Goal: Transaction & Acquisition: Register for event/course

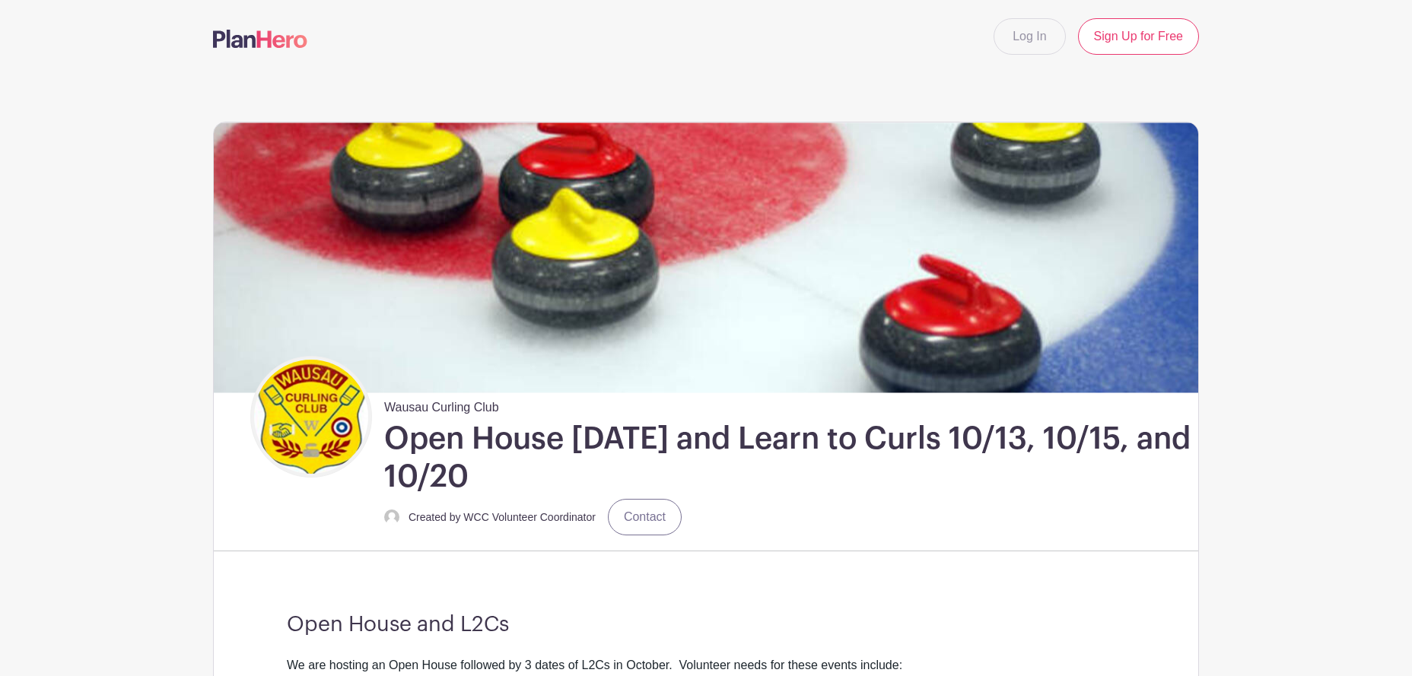
scroll to position [670, 0]
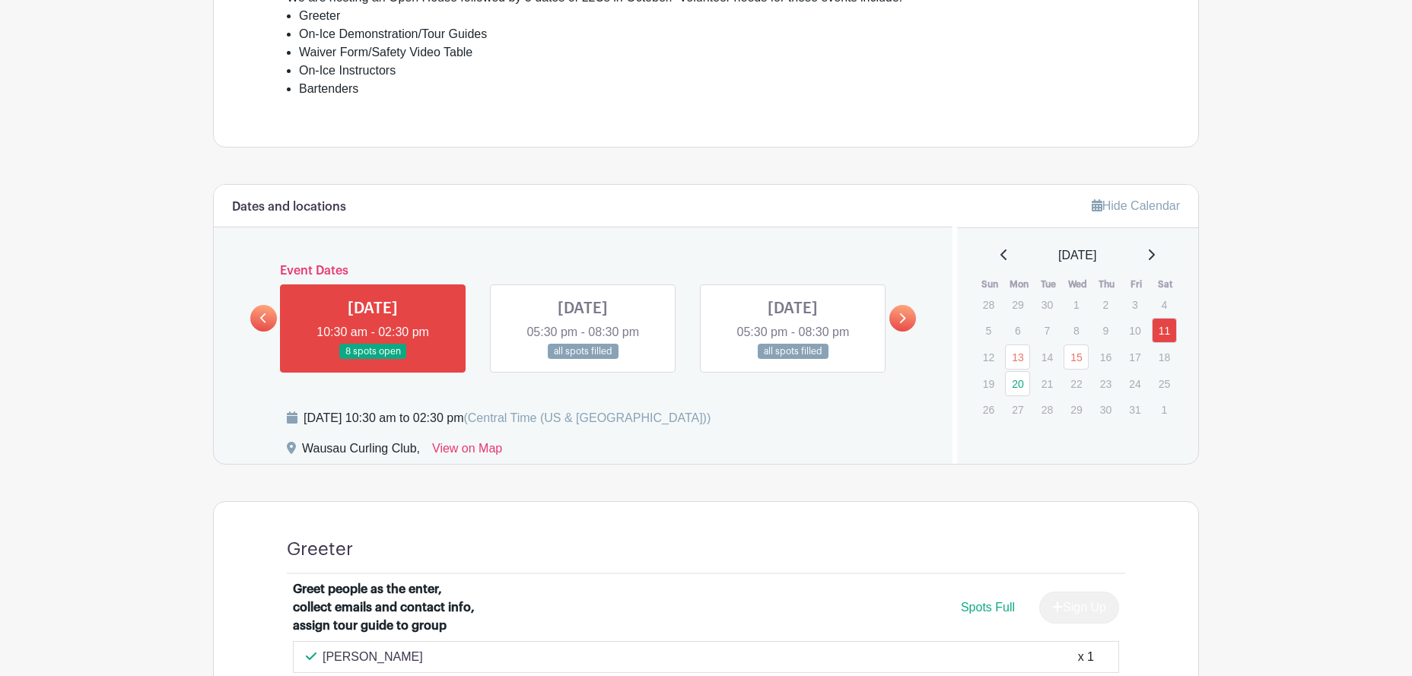
click at [373, 360] on link at bounding box center [373, 360] width 0 height 0
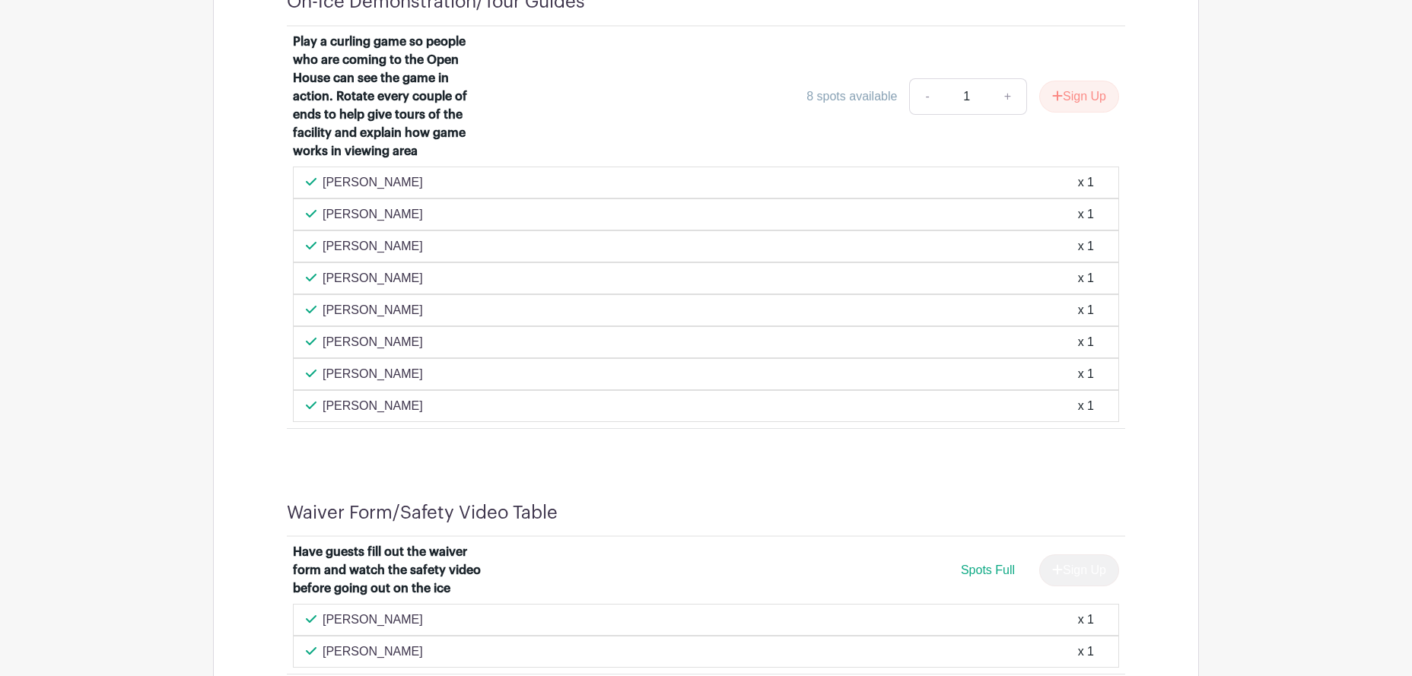
scroll to position [1429, 0]
click at [1073, 99] on button "Sign Up" at bounding box center [1079, 98] width 80 height 32
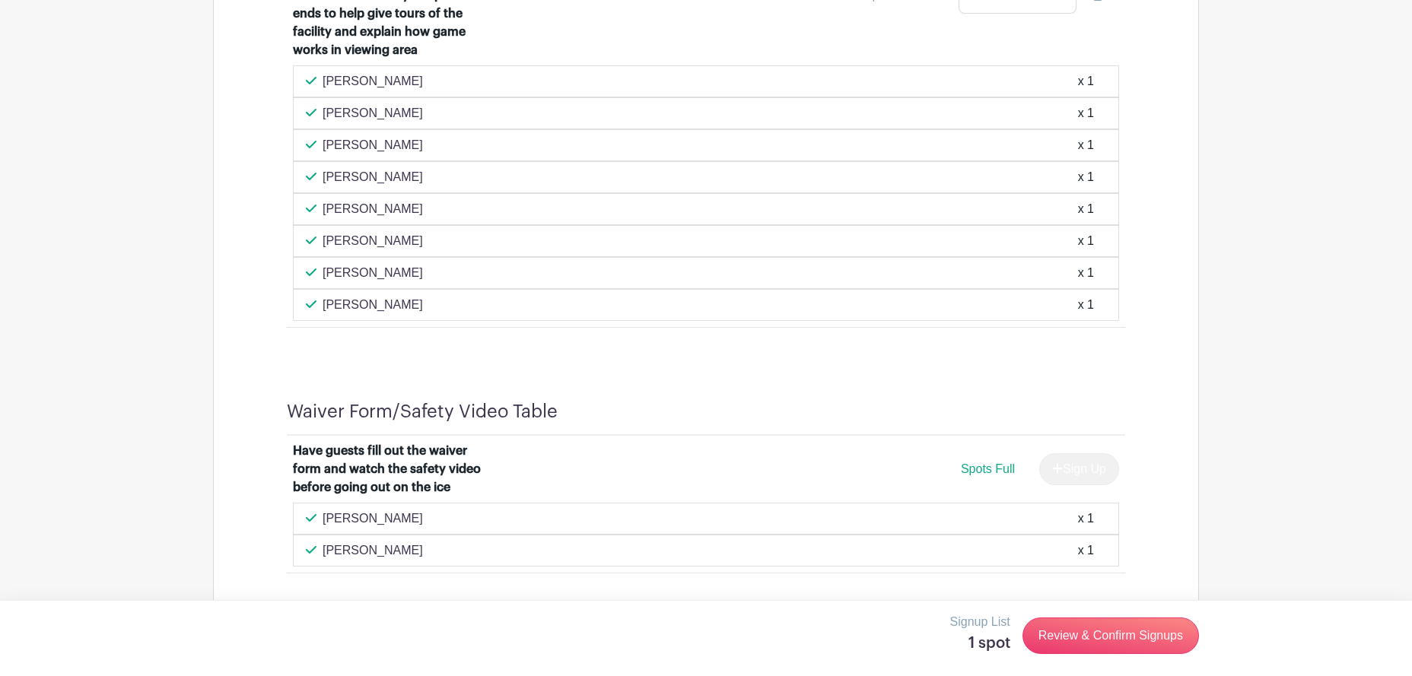
scroll to position [1558, 0]
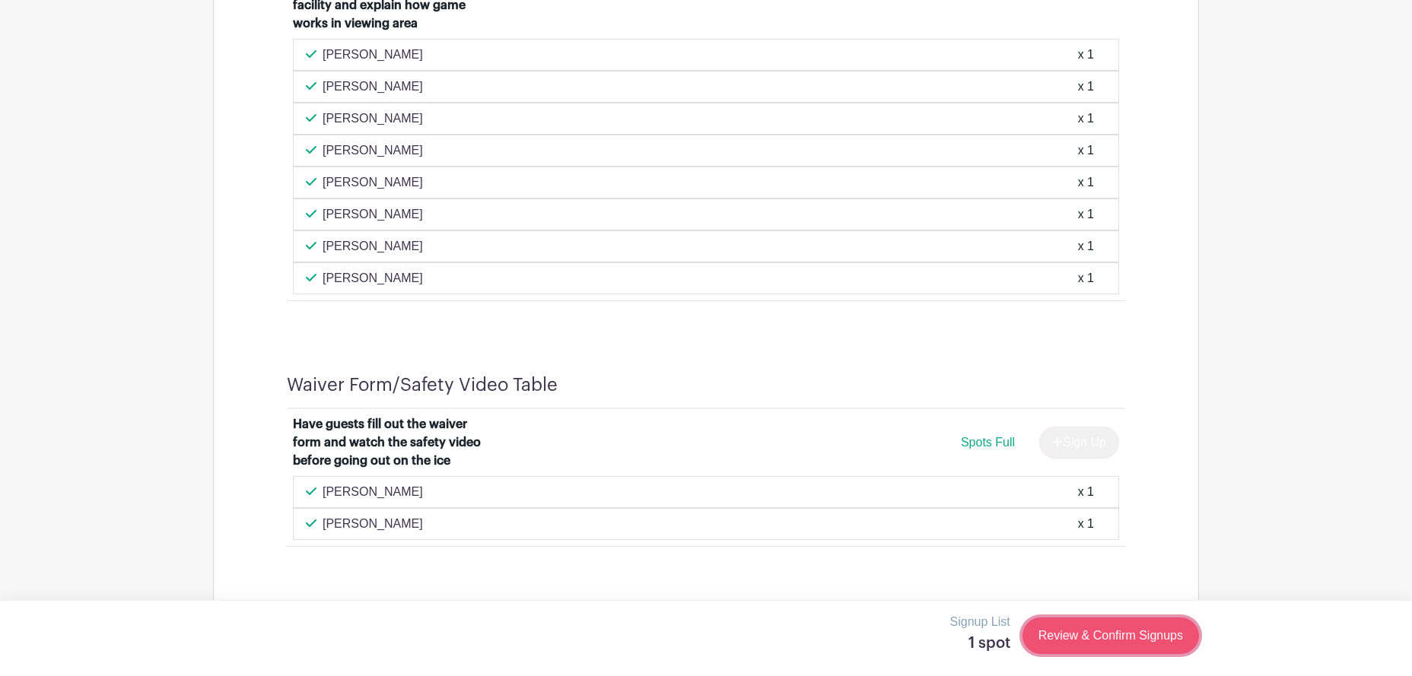
click at [1103, 629] on link "Review & Confirm Signups" at bounding box center [1111, 636] width 177 height 37
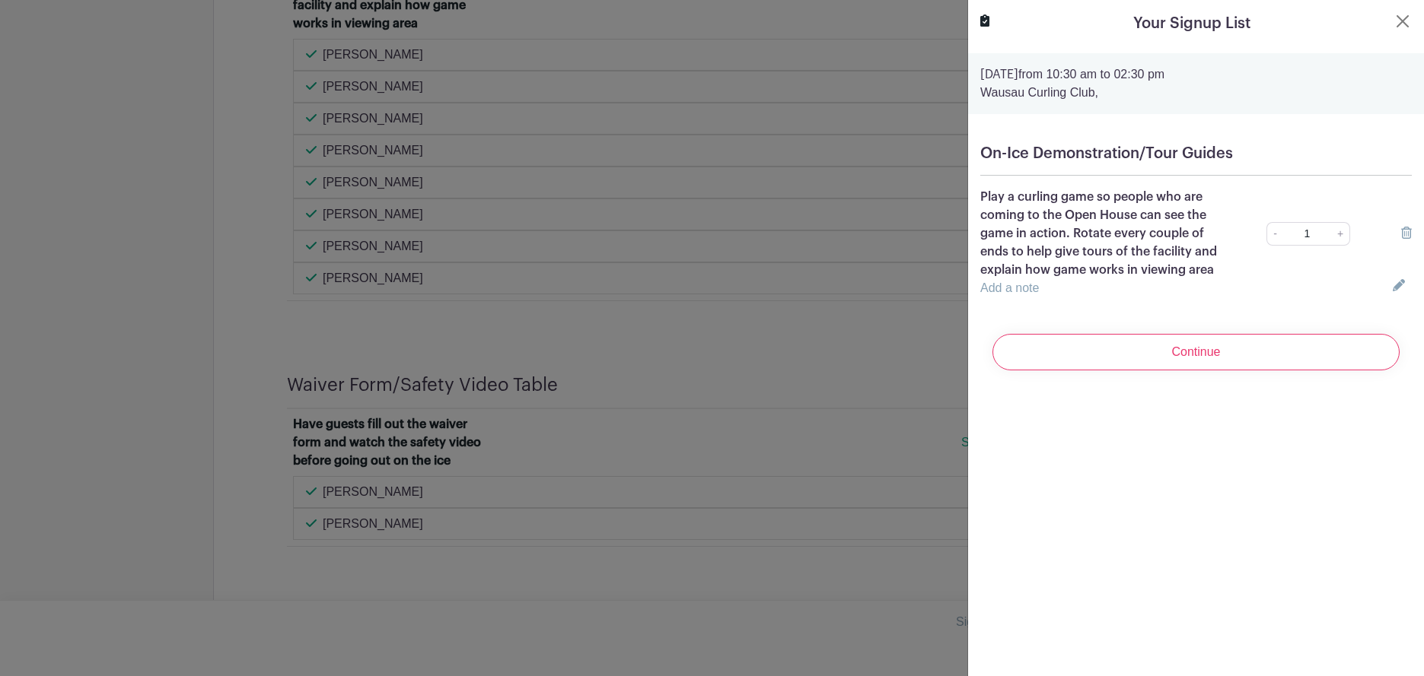
click at [1019, 285] on link "Add a note" at bounding box center [1009, 288] width 59 height 13
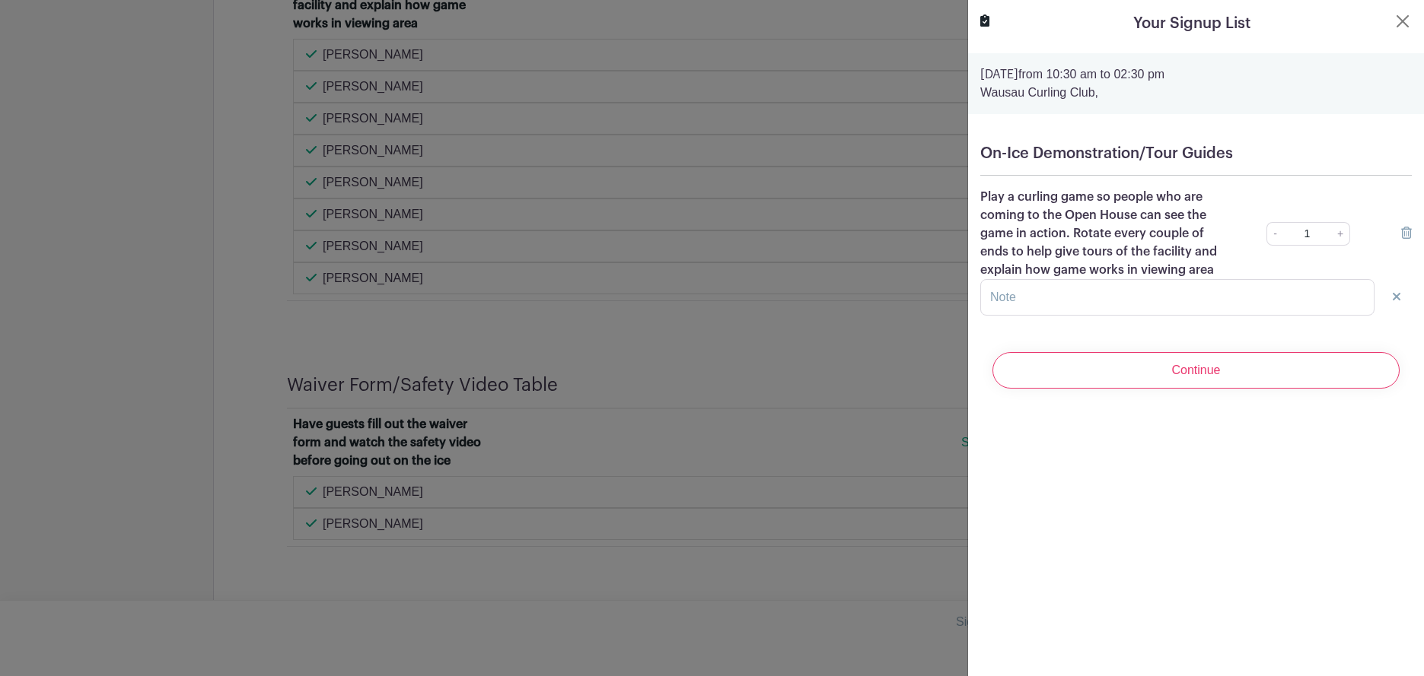
click at [1392, 292] on icon at bounding box center [1396, 297] width 8 height 12
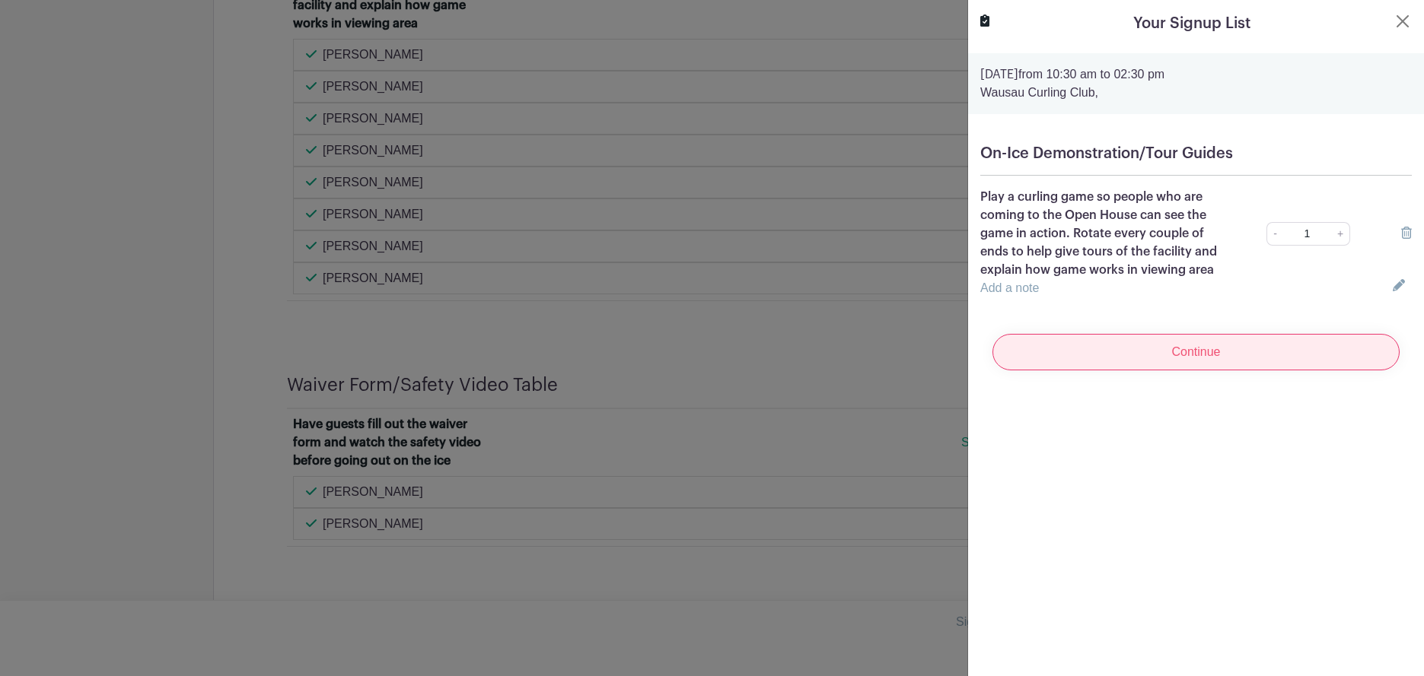
click at [1147, 352] on input "Continue" at bounding box center [1195, 352] width 407 height 37
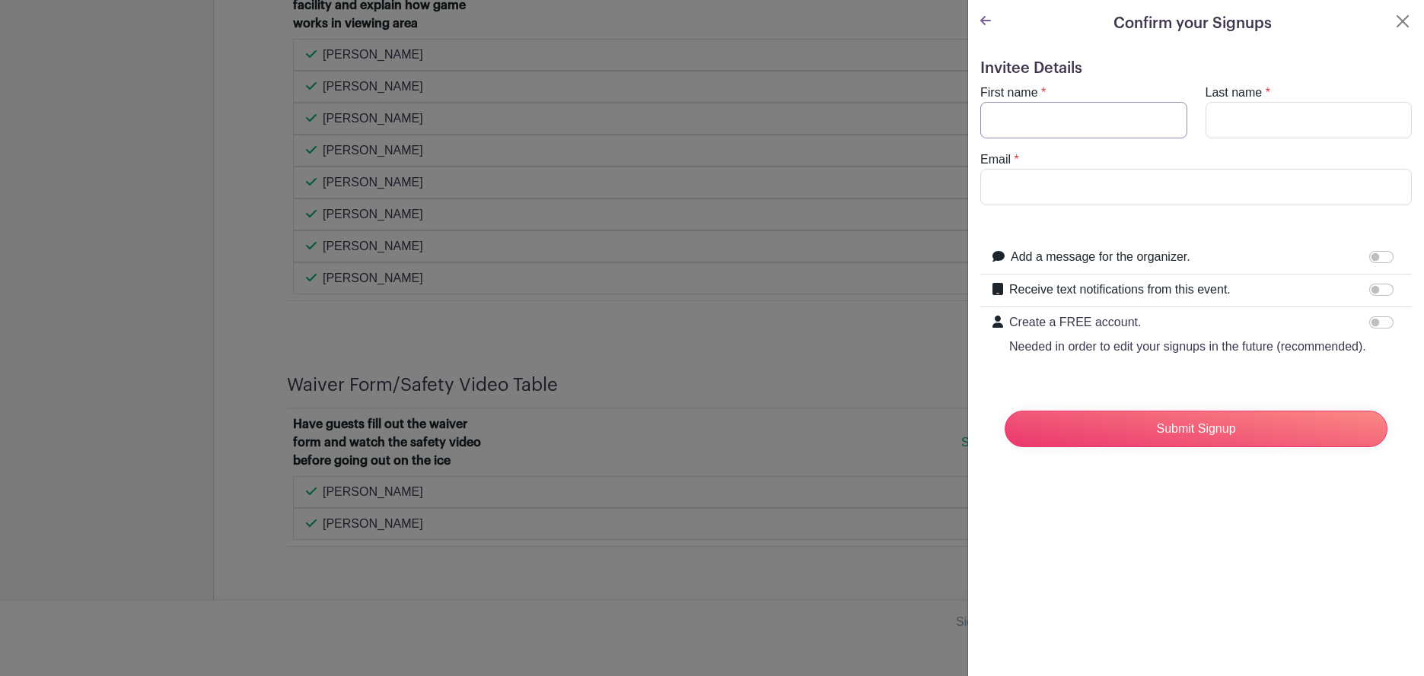
click at [1073, 117] on input "First name" at bounding box center [1083, 120] width 207 height 37
type input "Paul"
type input "Dobbratz"
type input "dobbie@charter.net"
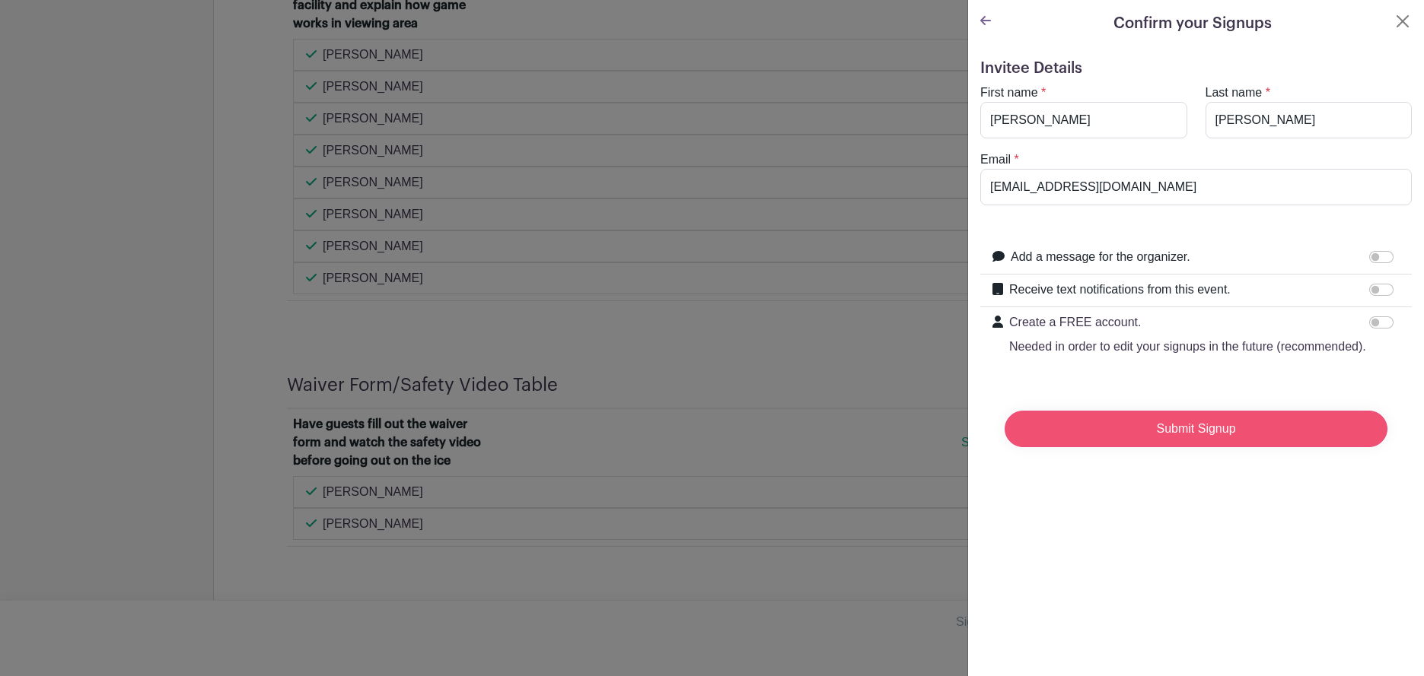
click at [1170, 446] on input "Submit Signup" at bounding box center [1195, 429] width 383 height 37
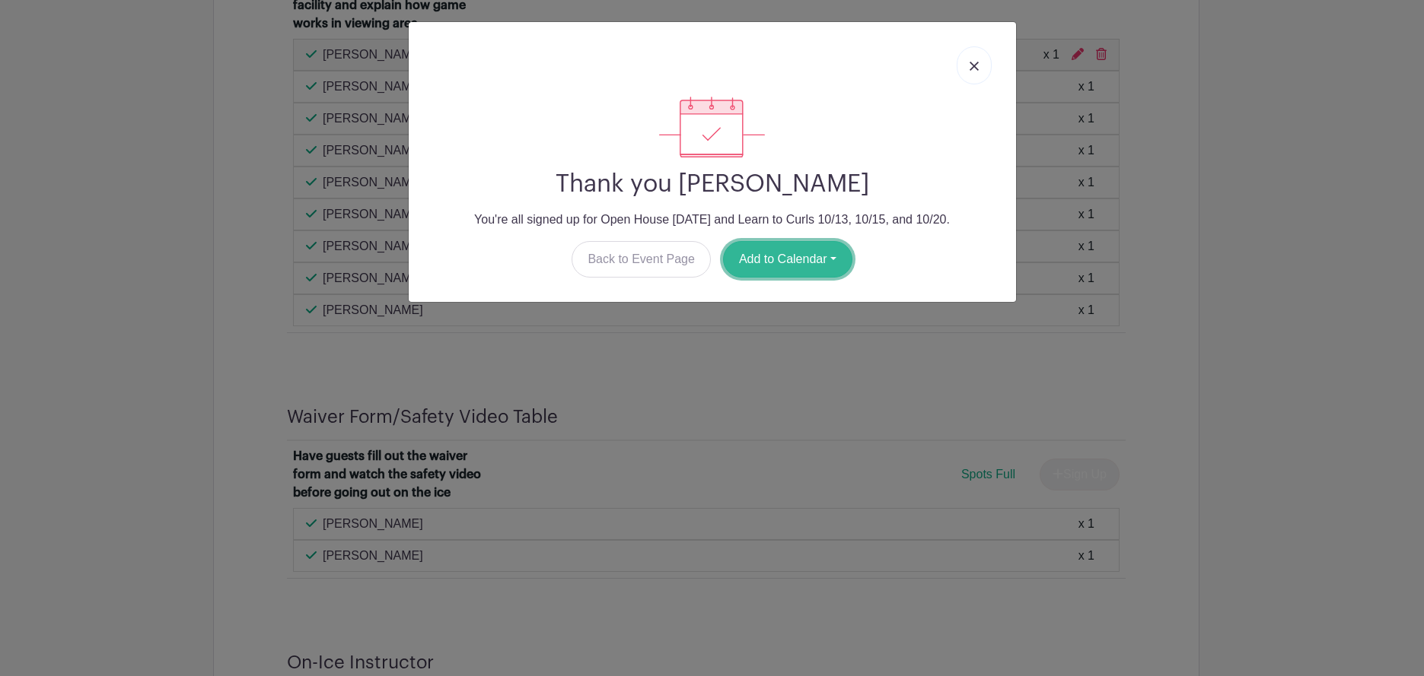
click at [810, 255] on button "Add to Calendar" at bounding box center [787, 259] width 129 height 37
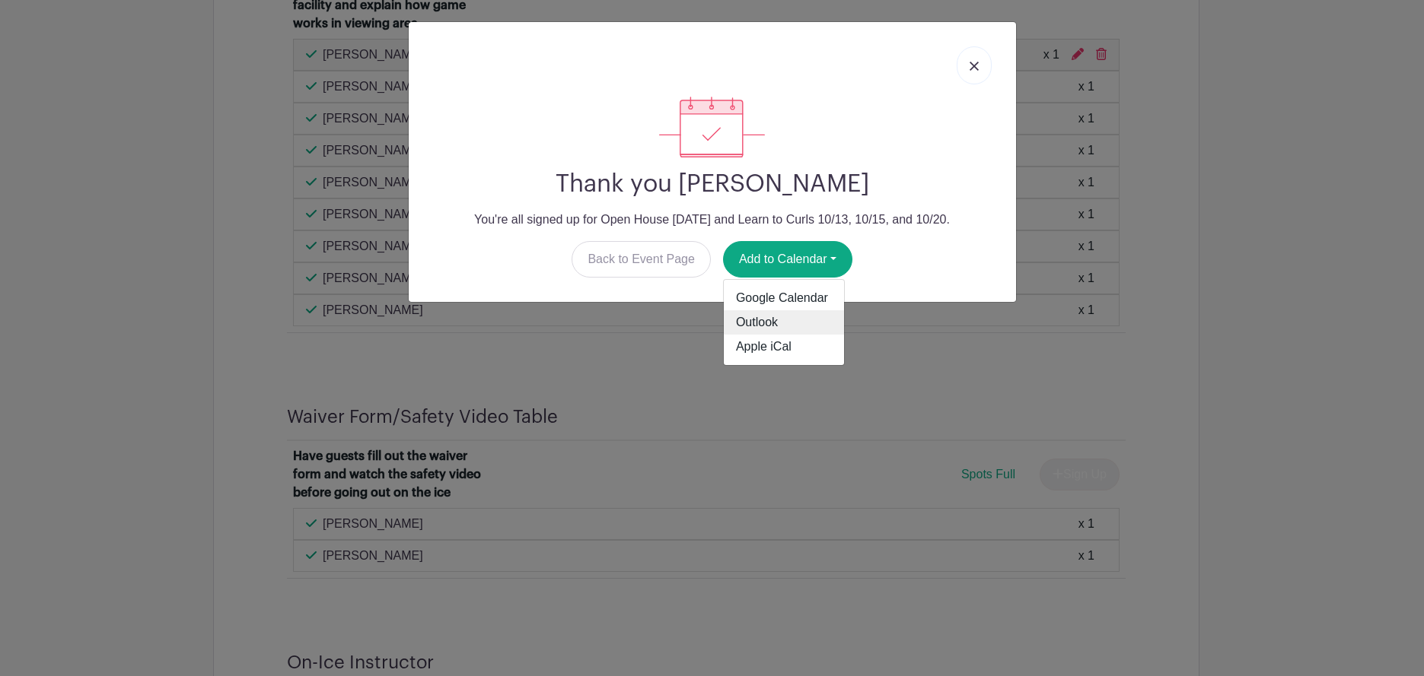
click at [765, 320] on link "Outlook" at bounding box center [784, 322] width 120 height 24
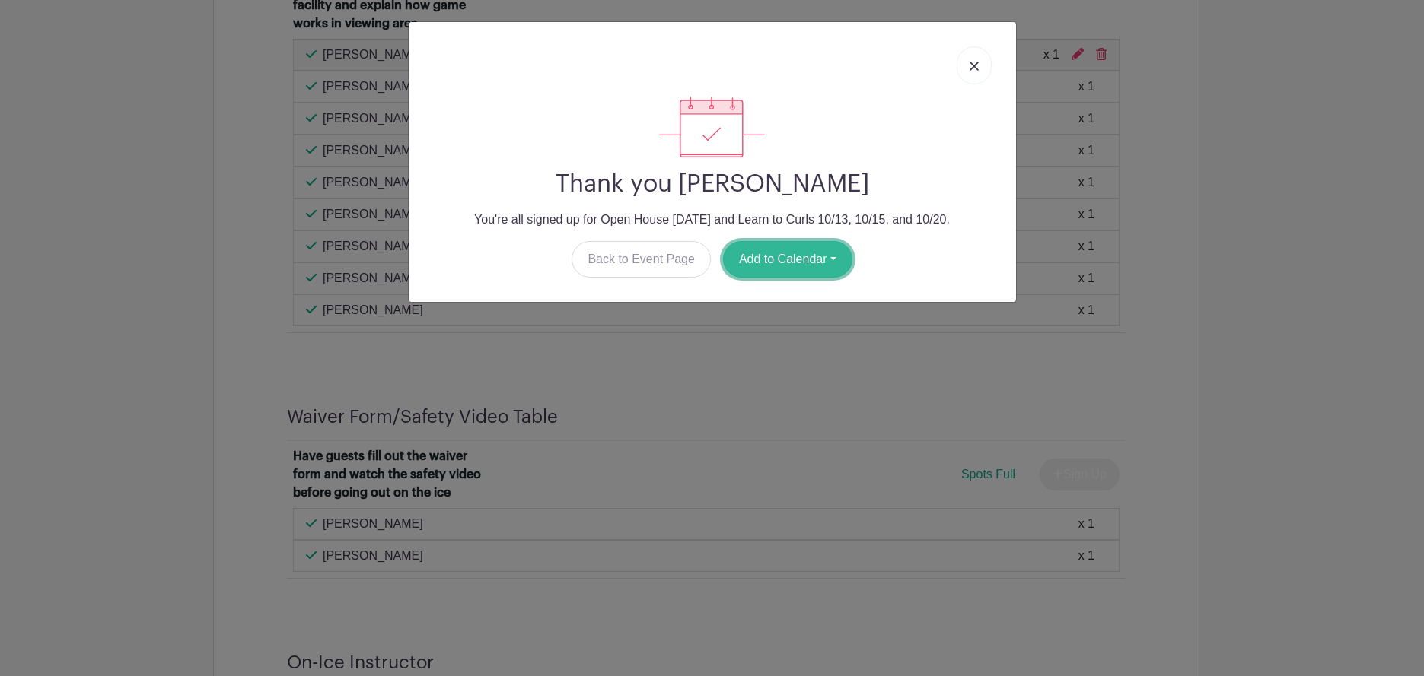
click at [799, 262] on button "Add to Calendar" at bounding box center [787, 259] width 129 height 37
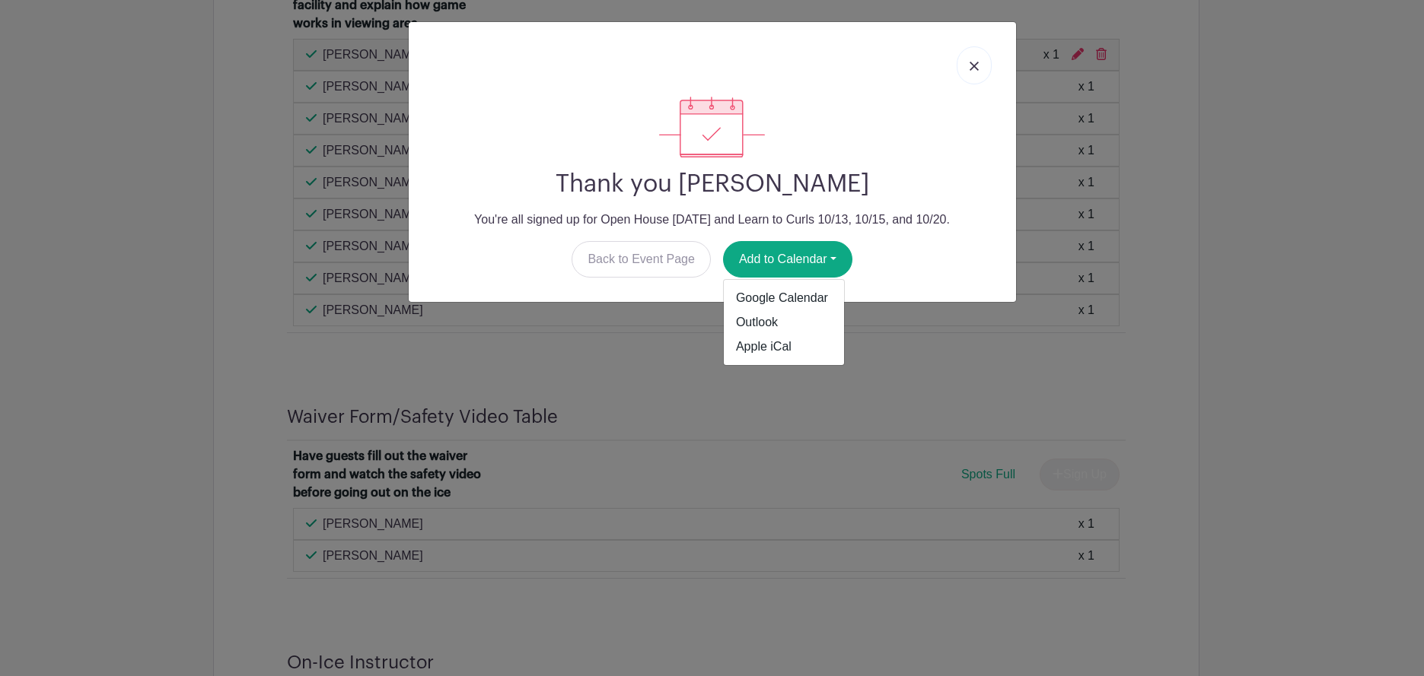
click at [972, 62] on img at bounding box center [973, 66] width 9 height 9
